Goal: Task Accomplishment & Management: Manage account settings

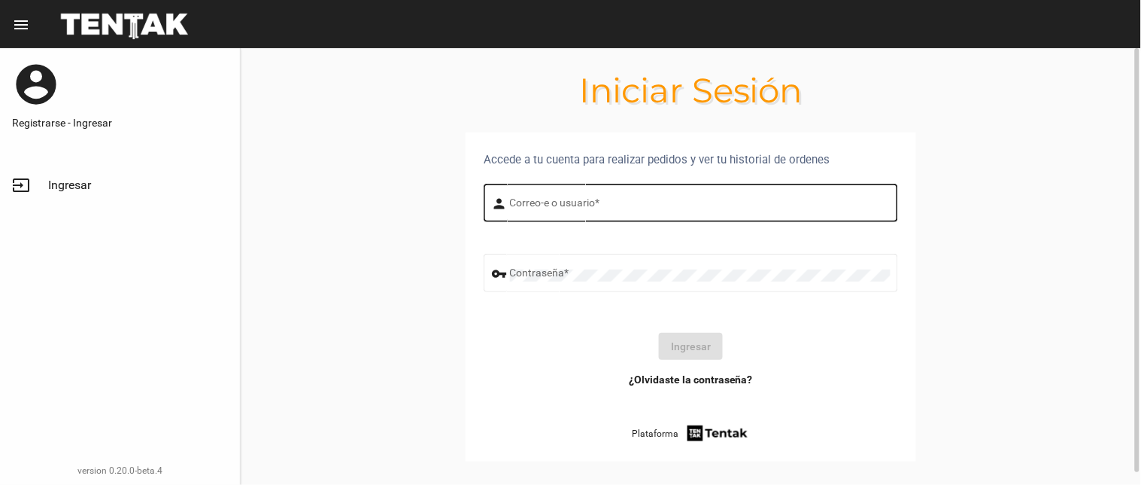
click at [517, 202] on input "Correo-e o usuario *" at bounding box center [700, 205] width 381 height 12
type input "flopyganora"
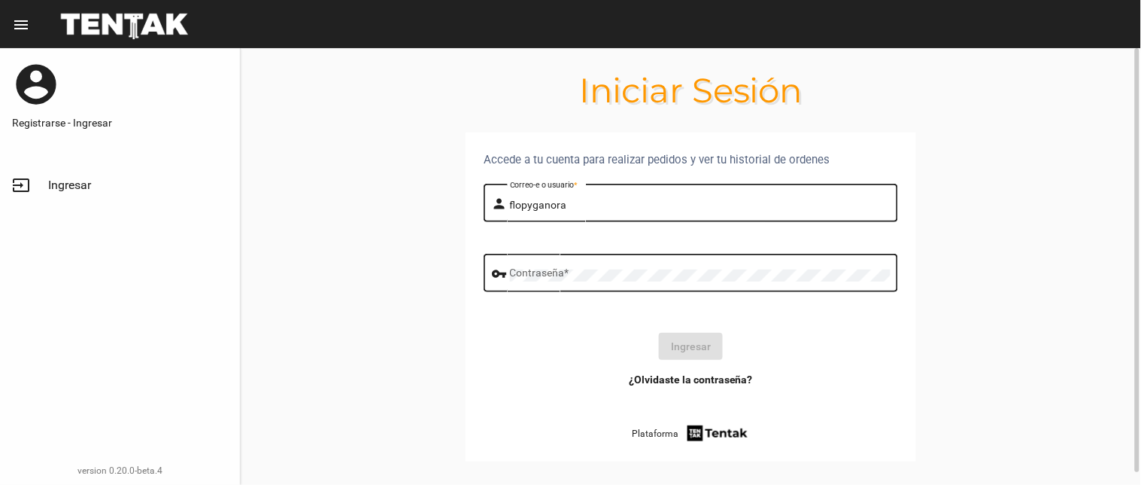
click at [530, 284] on div "Contraseña *" at bounding box center [700, 271] width 381 height 41
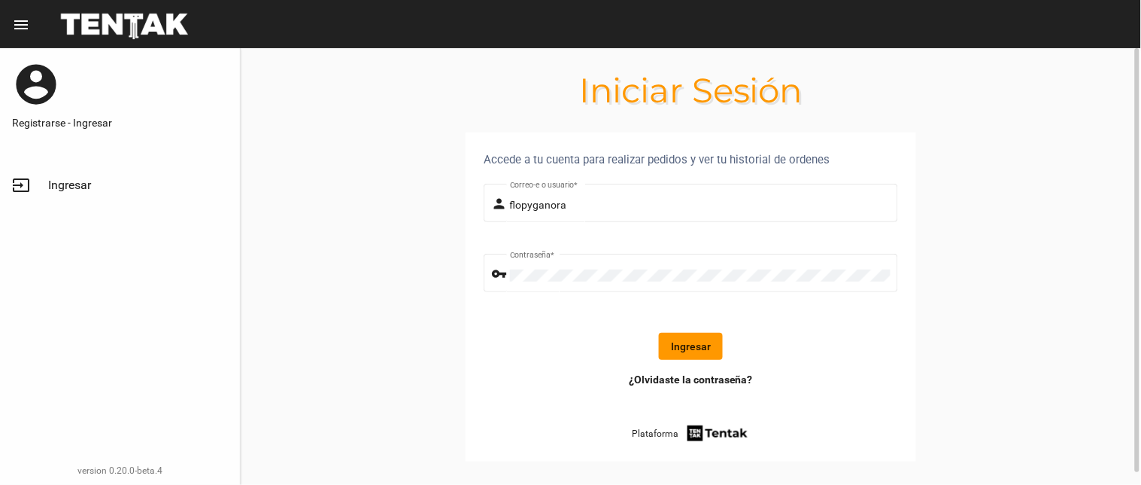
click at [664, 366] on form "person flopyganora Correo-e o usuario * vpn_key Contraseña * Ingresar" at bounding box center [691, 276] width 415 height 191
click at [670, 344] on button "Ingresar" at bounding box center [691, 346] width 64 height 27
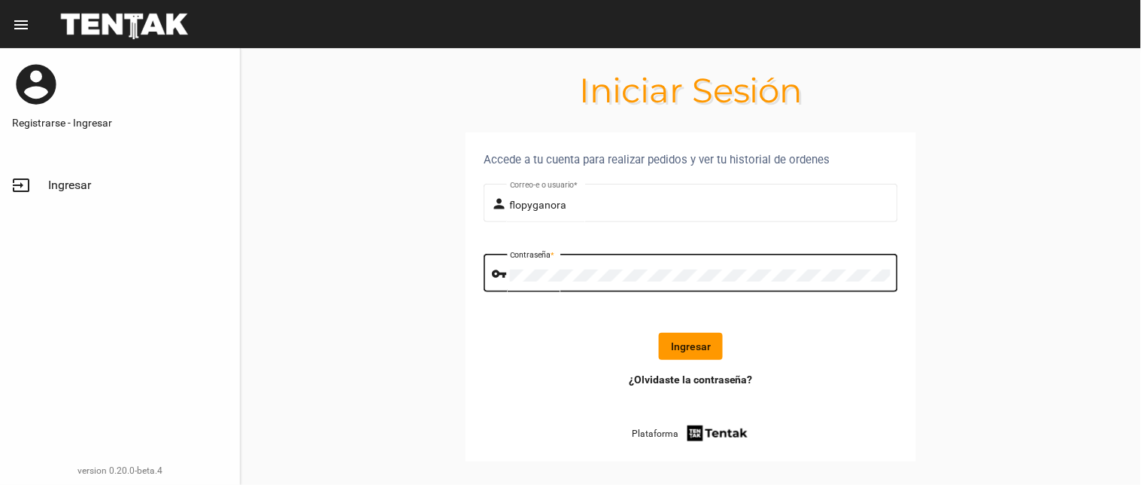
click at [698, 339] on button "Ingresar" at bounding box center [691, 346] width 64 height 27
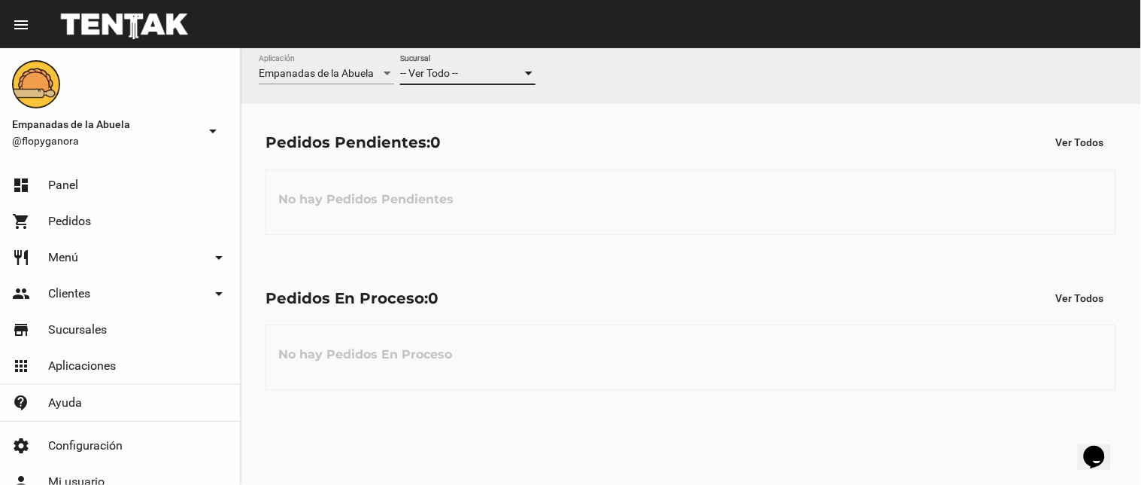
click at [454, 78] on span "-- Ver Todo --" at bounding box center [429, 73] width 58 height 12
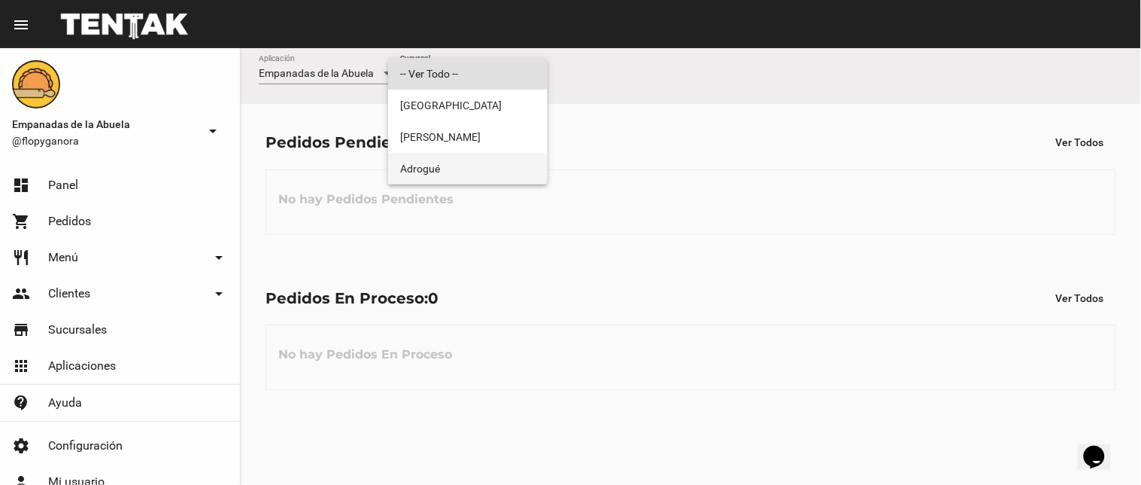
click at [449, 167] on span "Adrogué" at bounding box center [467, 169] width 135 height 32
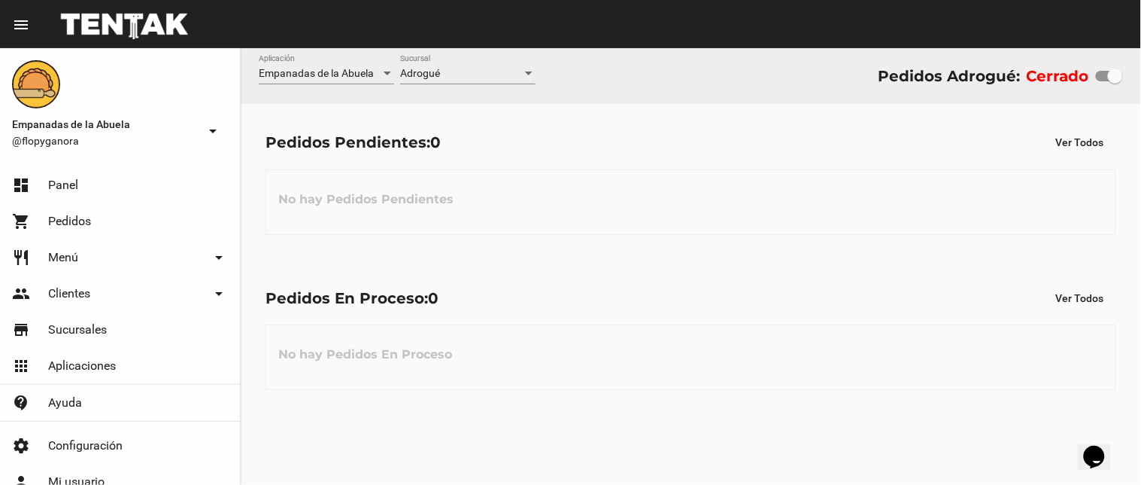
drag, startPoint x: 1097, startPoint y: 79, endPoint x: 1108, endPoint y: 77, distance: 11.4
click at [1138, 79] on div "Empanadas de la Abuela Aplicación Adrogué Sucursal Pedidos Adrogué: Cerrado" at bounding box center [691, 76] width 901 height 56
checkbox input "true"
click at [439, 68] on div "Adrogué" at bounding box center [461, 74] width 122 height 12
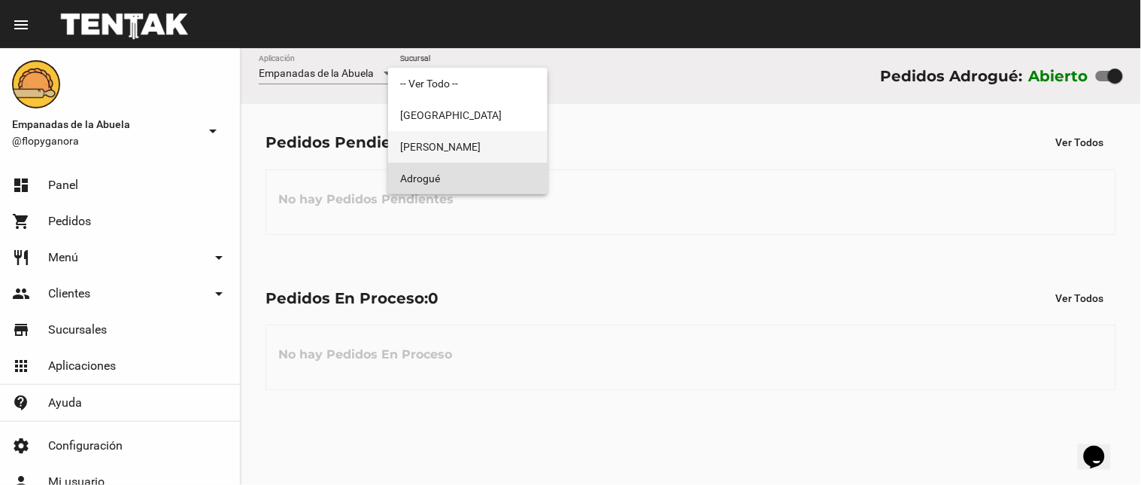
click at [412, 156] on span "[PERSON_NAME]" at bounding box center [467, 147] width 135 height 32
